Goal: Information Seeking & Learning: Learn about a topic

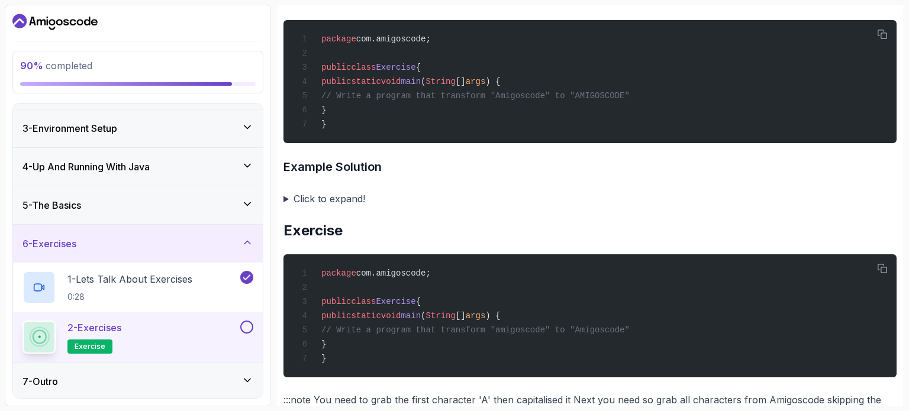
scroll to position [1849, 0]
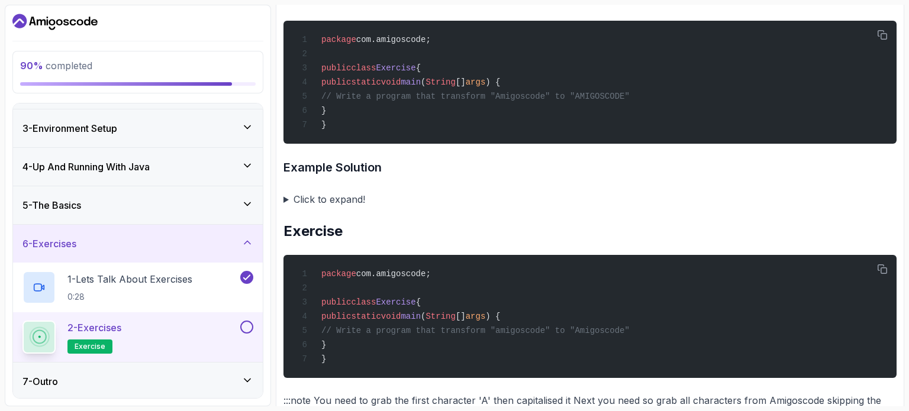
click at [284, 194] on summary "Click to expand!" at bounding box center [590, 199] width 613 height 17
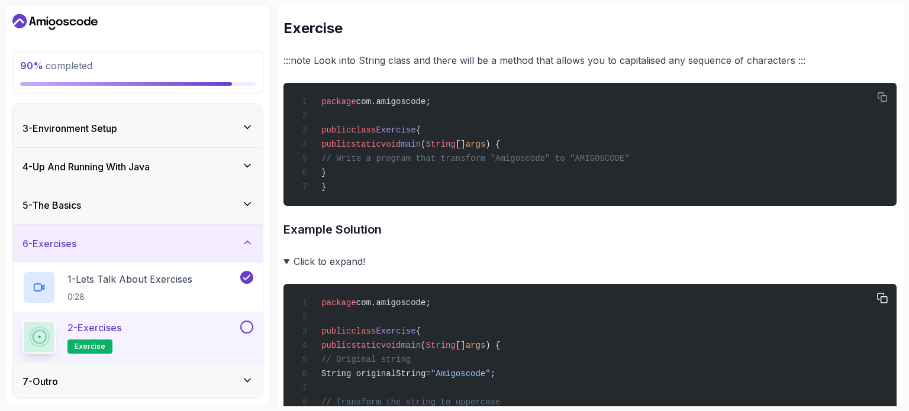
scroll to position [1786, 0]
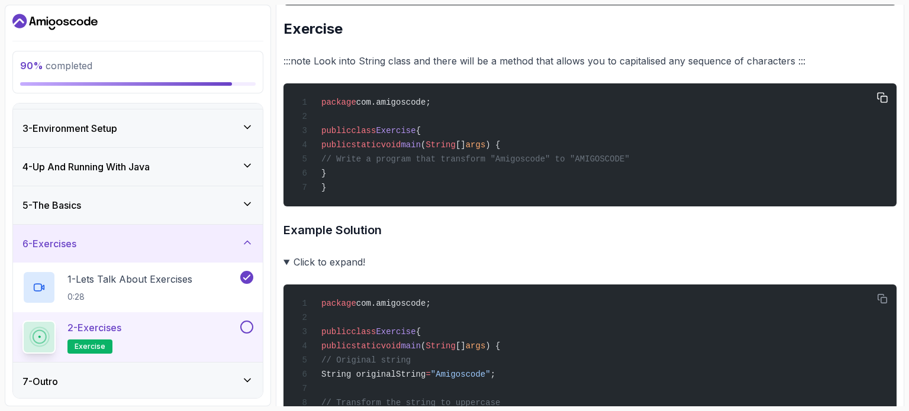
click at [371, 156] on span "// Write a program that transform "Amigoscode" to "AMIGOSCODE"" at bounding box center [475, 158] width 308 height 9
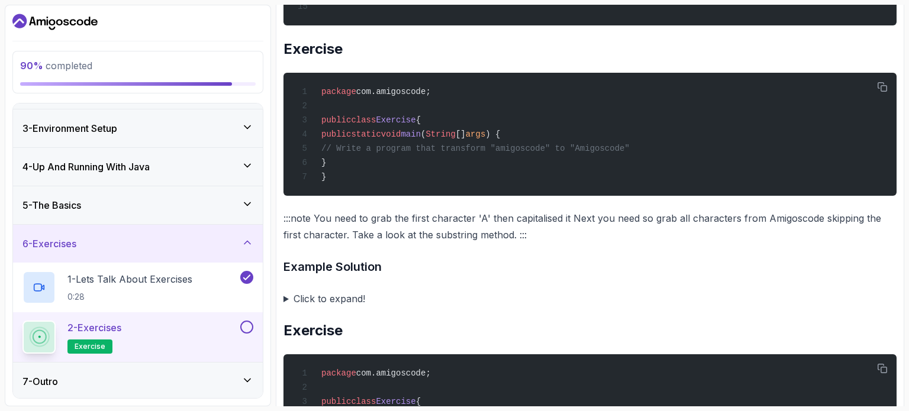
scroll to position [2283, 0]
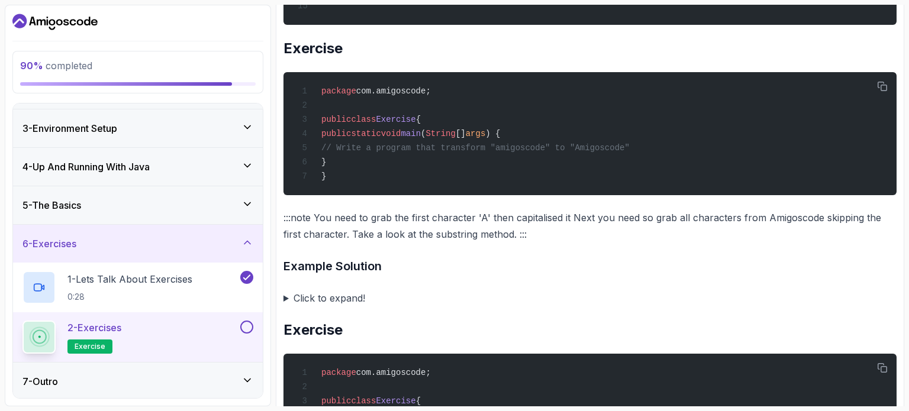
click at [286, 296] on summary "Click to expand!" at bounding box center [590, 298] width 613 height 17
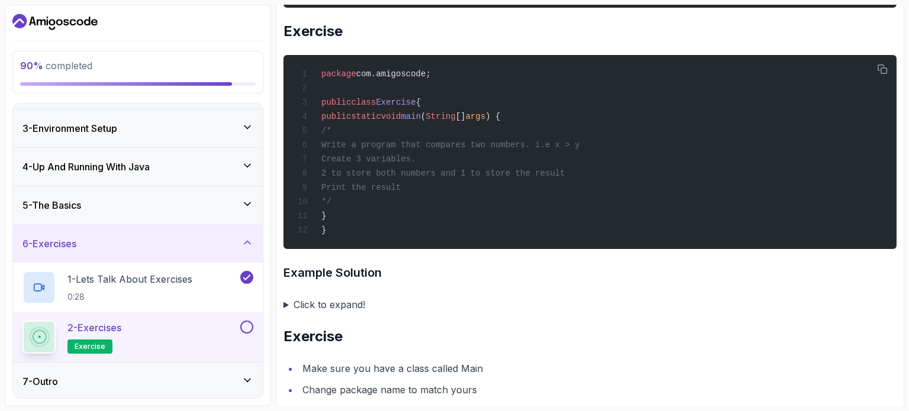
scroll to position [2837, 0]
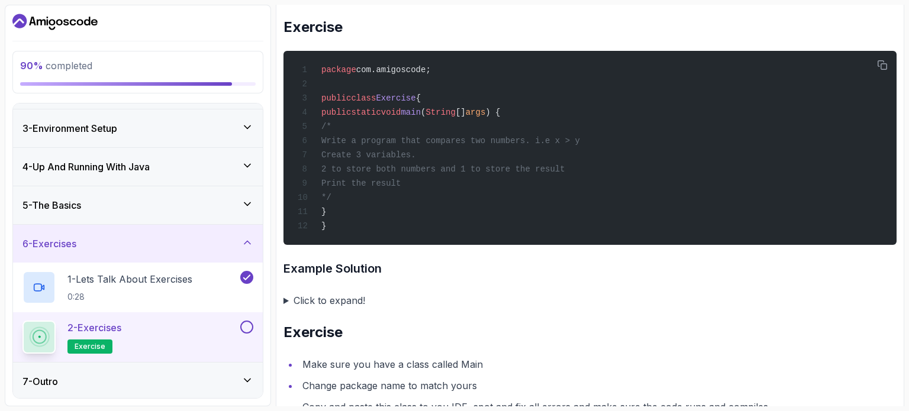
click at [284, 301] on summary "Click to expand!" at bounding box center [590, 300] width 613 height 17
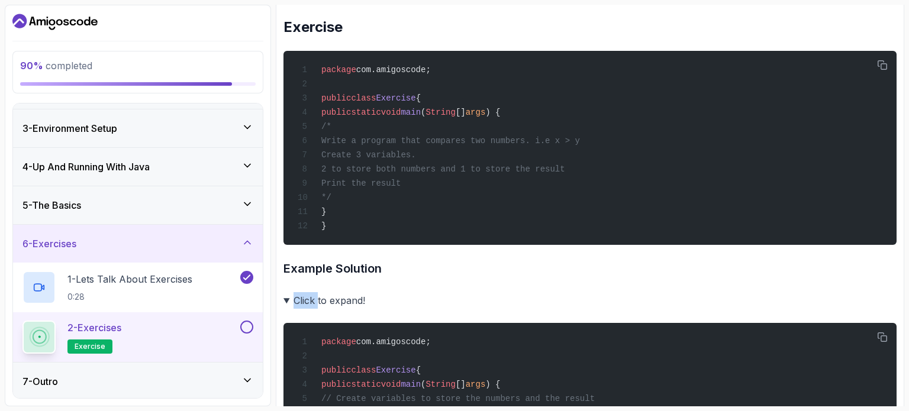
click at [284, 301] on summary "Click to expand!" at bounding box center [590, 300] width 613 height 17
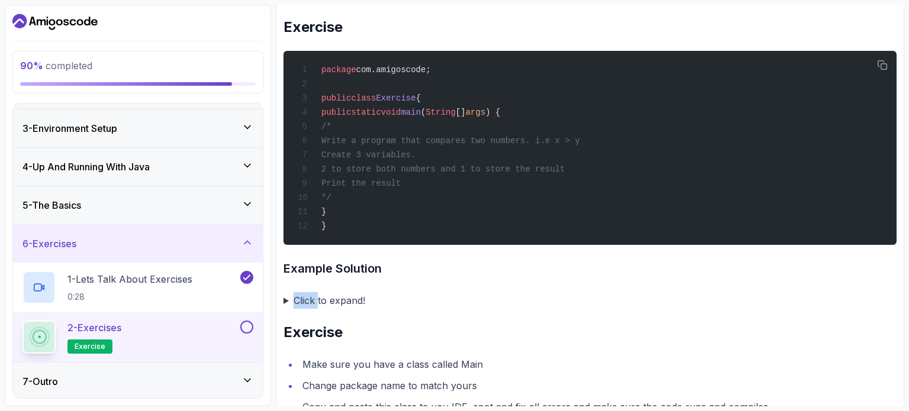
click at [284, 301] on summary "Click to expand!" at bounding box center [590, 300] width 613 height 17
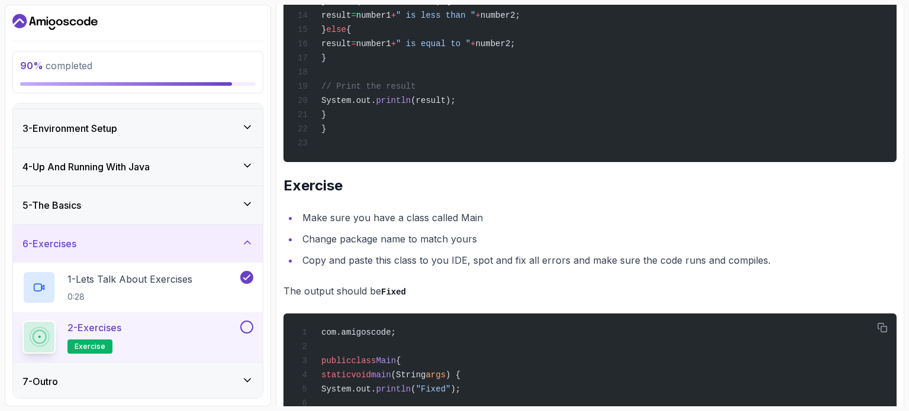
scroll to position [3464, 0]
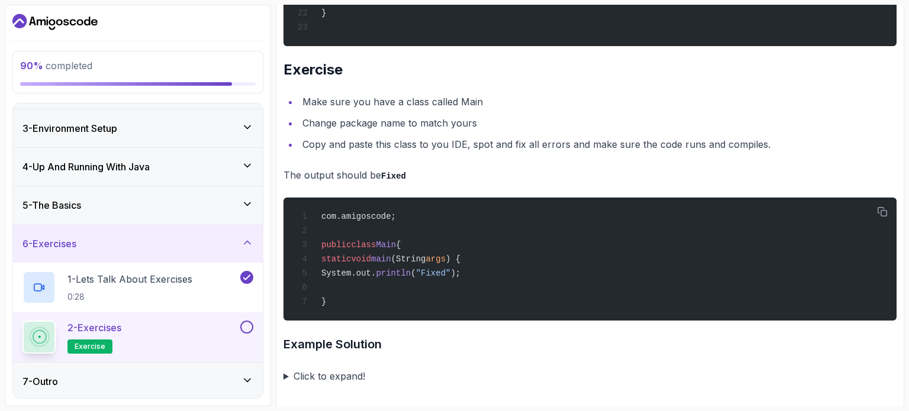
click at [240, 326] on div at bounding box center [245, 327] width 15 height 13
click at [250, 326] on button at bounding box center [246, 327] width 13 height 13
click at [246, 331] on icon at bounding box center [247, 327] width 11 height 12
click at [246, 331] on button at bounding box center [246, 327] width 13 height 13
click at [242, 388] on div "7 - Outro" at bounding box center [138, 382] width 250 height 38
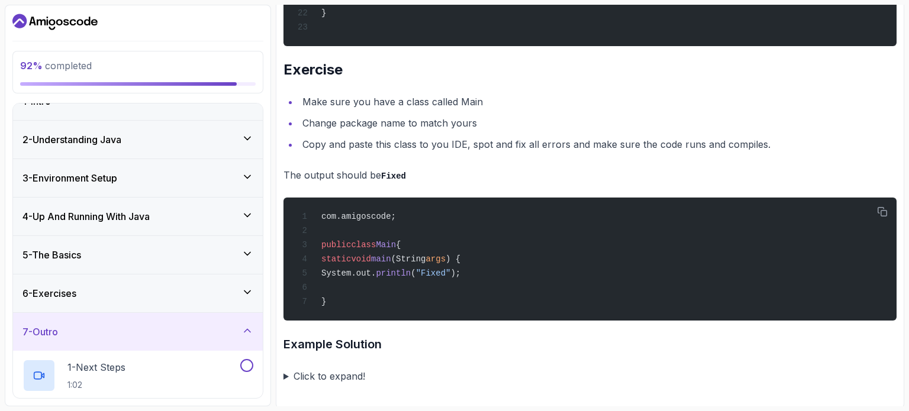
scroll to position [5, 0]
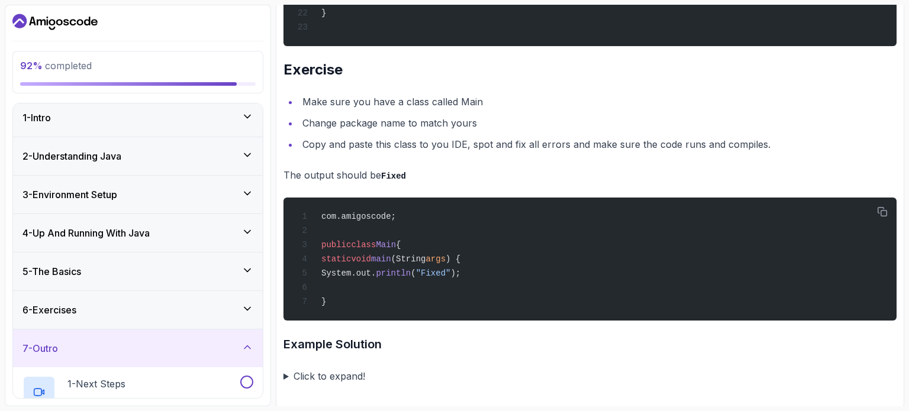
click at [192, 282] on div "5 - The Basics" at bounding box center [138, 272] width 250 height 38
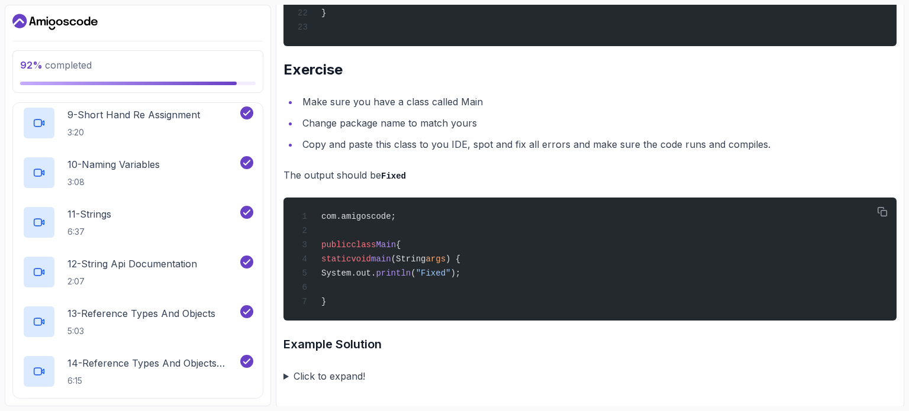
scroll to position [595, 0]
click at [95, 211] on p "11 - Strings" at bounding box center [89, 214] width 44 height 14
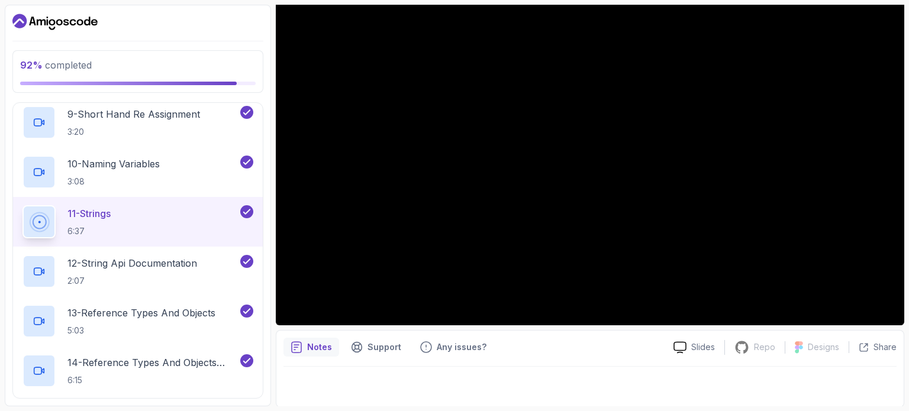
scroll to position [133, 0]
